Goal: Information Seeking & Learning: Learn about a topic

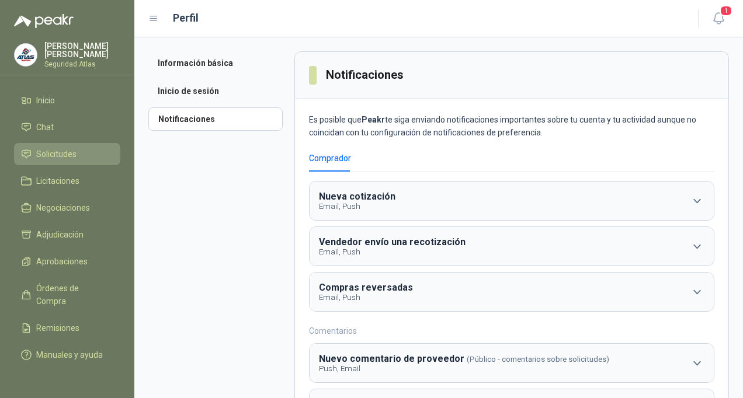
click at [65, 158] on span "Solicitudes" at bounding box center [56, 154] width 40 height 13
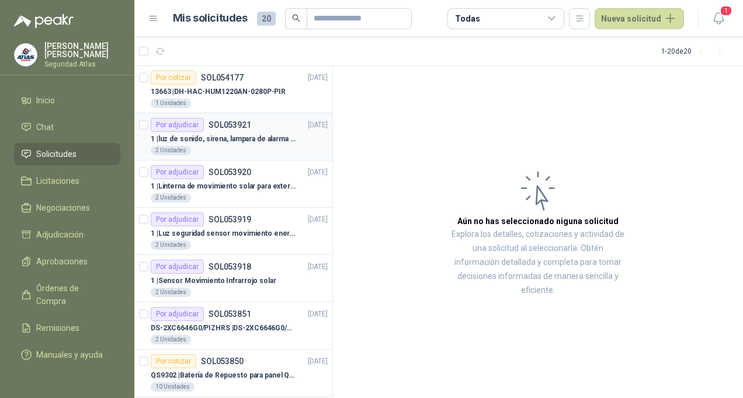
click at [231, 135] on p "1 | luz de sonido, sirena, lampara de alarma solar" at bounding box center [223, 139] width 145 height 11
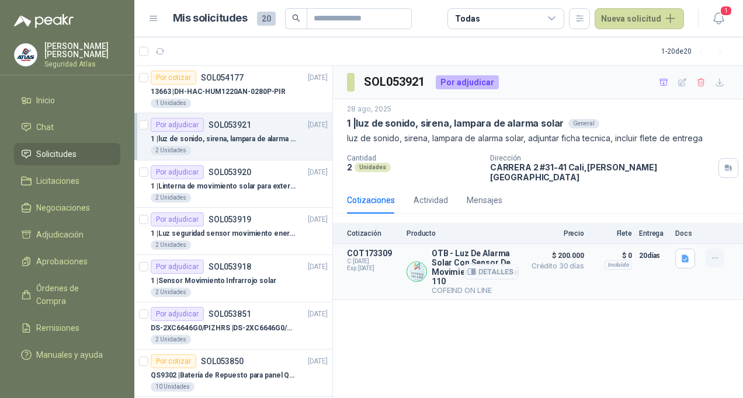
click at [710, 253] on icon "button" at bounding box center [715, 258] width 10 height 10
click at [491, 264] on button "Detalles" at bounding box center [491, 272] width 55 height 16
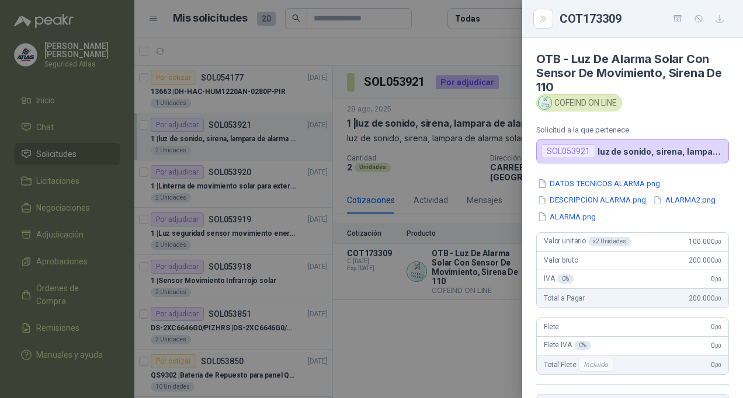
scroll to position [241, 0]
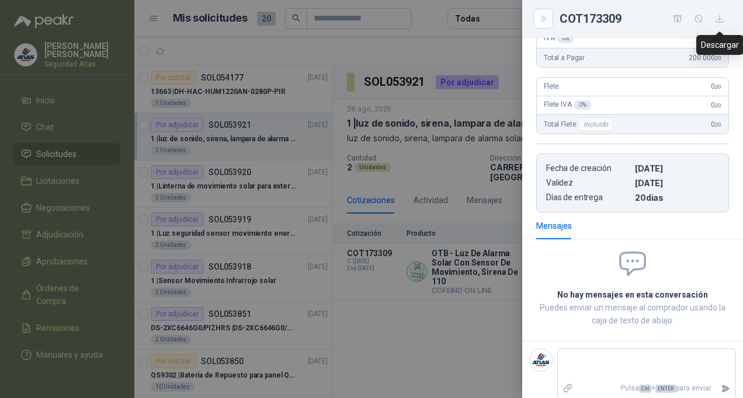
click at [723, 22] on icon "button" at bounding box center [719, 18] width 7 height 7
click at [210, 178] on div at bounding box center [371, 199] width 743 height 398
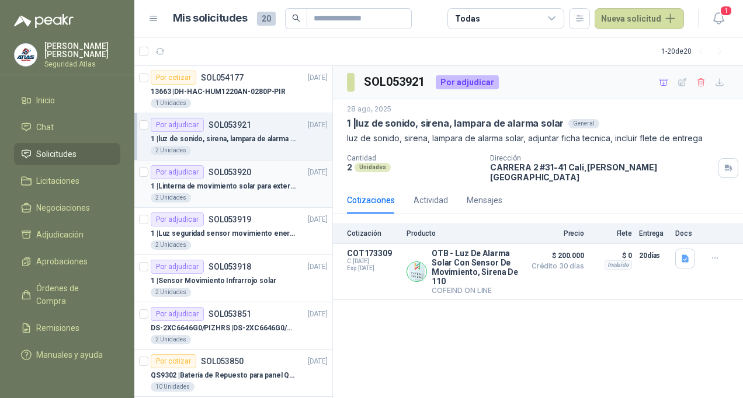
click at [210, 178] on div "Por adjudicar SOL053920" at bounding box center [201, 172] width 100 height 14
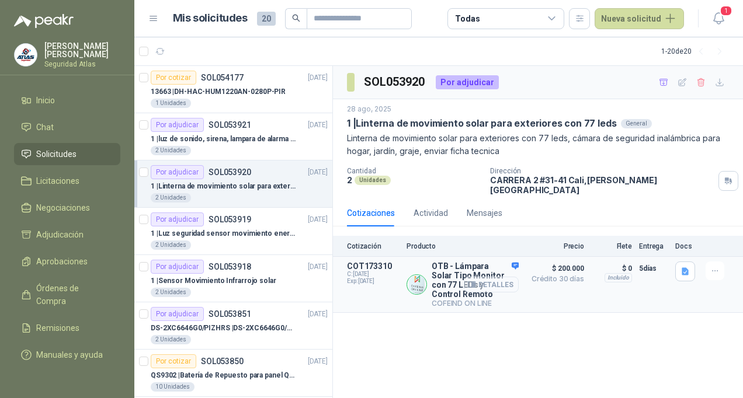
click at [495, 278] on button "Detalles" at bounding box center [491, 285] width 55 height 16
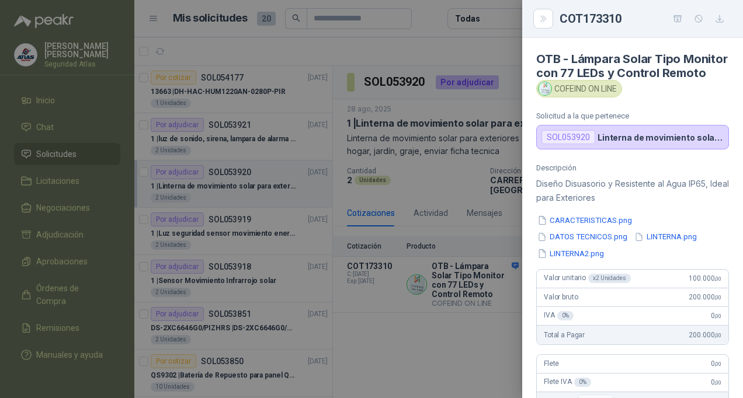
scroll to position [291, 0]
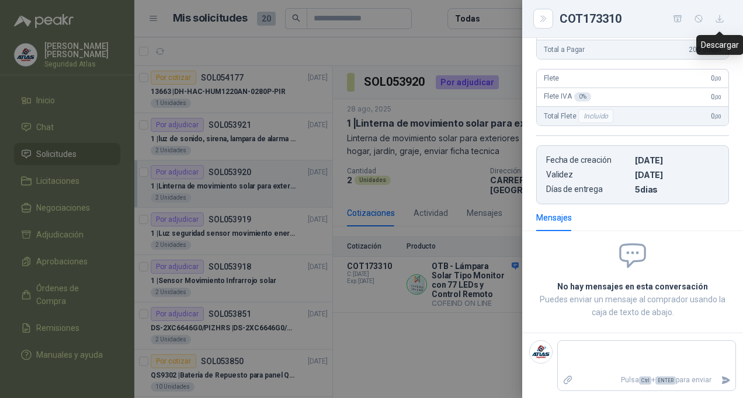
click at [722, 22] on icon "button" at bounding box center [719, 18] width 7 height 7
click at [227, 231] on div at bounding box center [371, 199] width 743 height 398
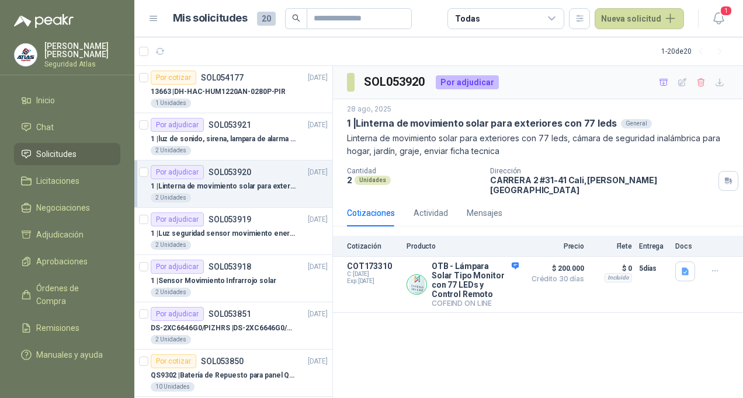
click at [227, 231] on p "1 | Luz seguridad sensor movimiento energia solar" at bounding box center [223, 233] width 145 height 11
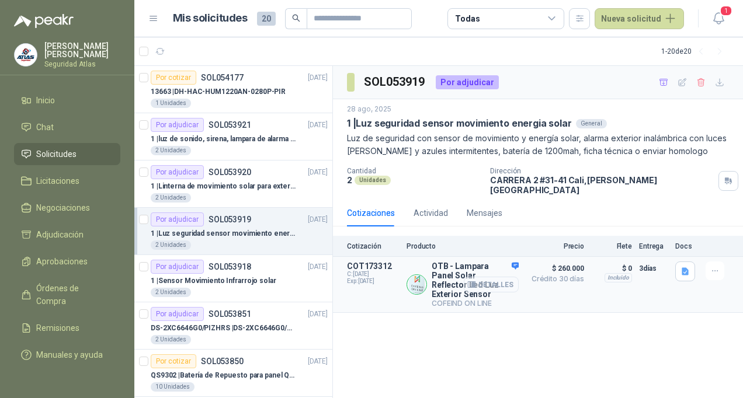
click at [492, 277] on button "Detalles" at bounding box center [491, 285] width 55 height 16
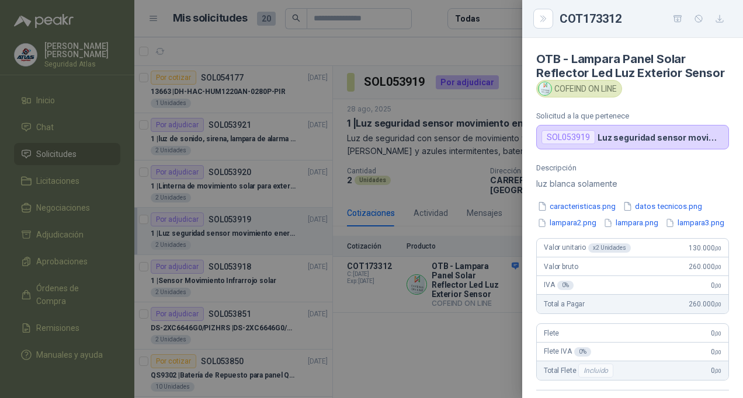
scroll to position [277, 0]
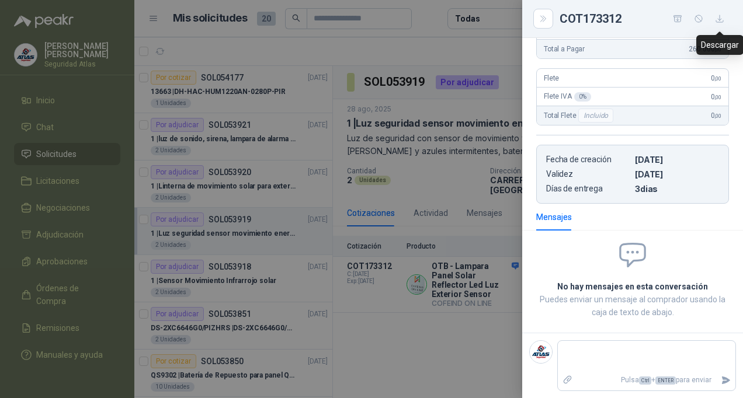
click at [721, 20] on icon "button" at bounding box center [720, 19] width 10 height 10
click at [218, 287] on div at bounding box center [371, 199] width 743 height 398
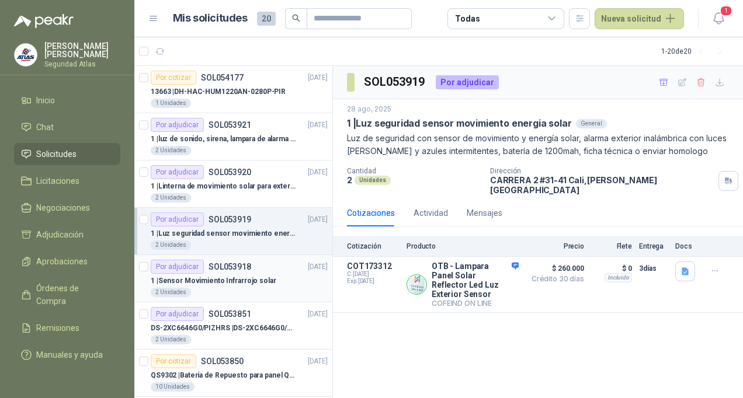
click at [221, 284] on p "1 | Sensor Movimiento Infrarrojo solar" at bounding box center [214, 281] width 126 height 11
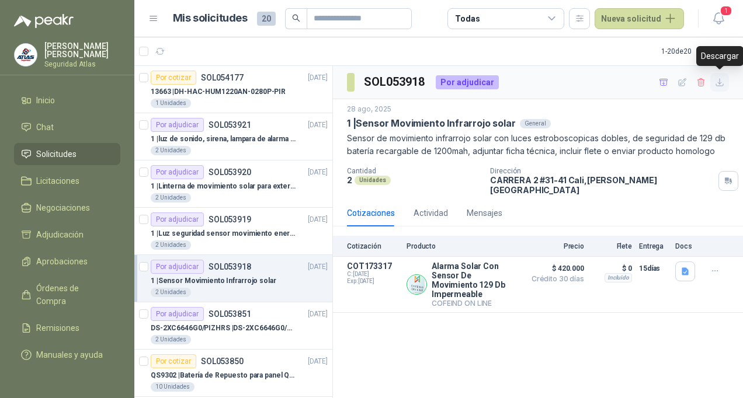
click at [718, 82] on icon "button" at bounding box center [720, 83] width 10 height 10
click at [245, 288] on div "2 Unidades" at bounding box center [239, 292] width 177 height 9
